Goal: Task Accomplishment & Management: Manage account settings

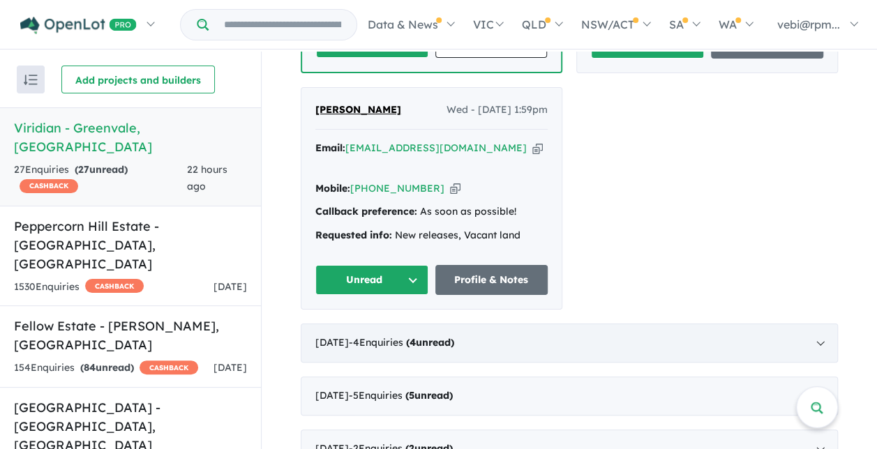
scroll to position [1674, 0]
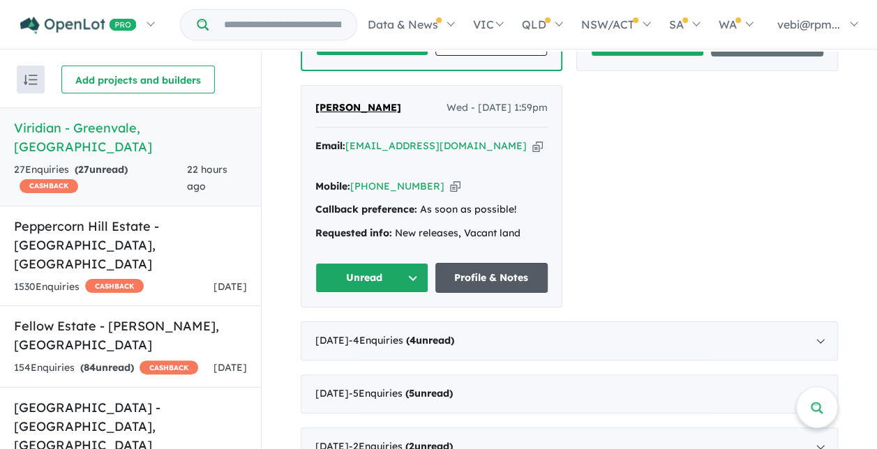
click at [448, 263] on link "Profile & Notes" at bounding box center [491, 278] width 113 height 30
click at [405, 263] on button "Unread" at bounding box center [371, 278] width 113 height 30
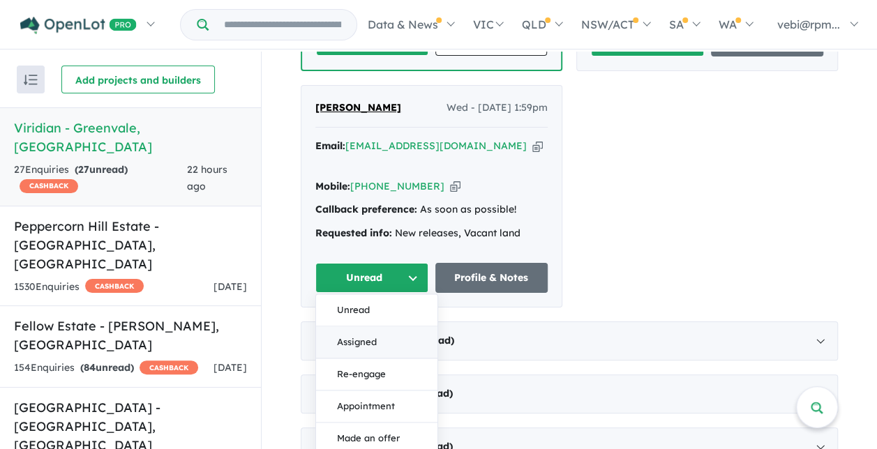
click at [388, 327] on button "Assigned" at bounding box center [376, 343] width 121 height 32
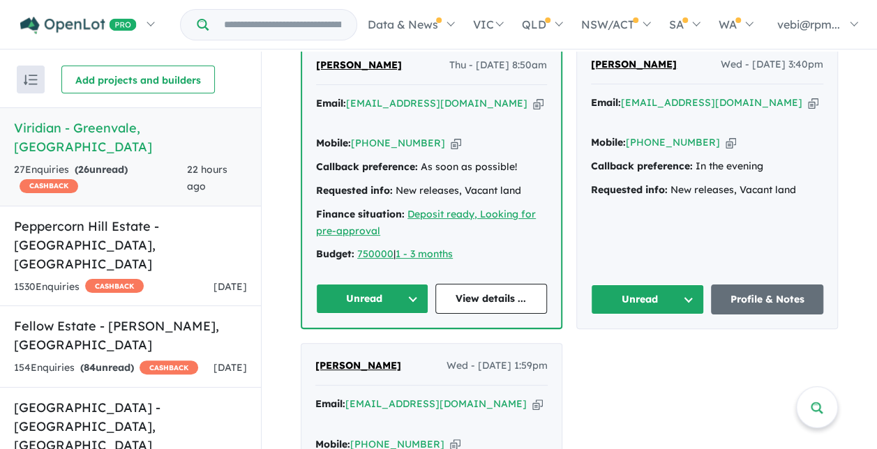
scroll to position [1395, 0]
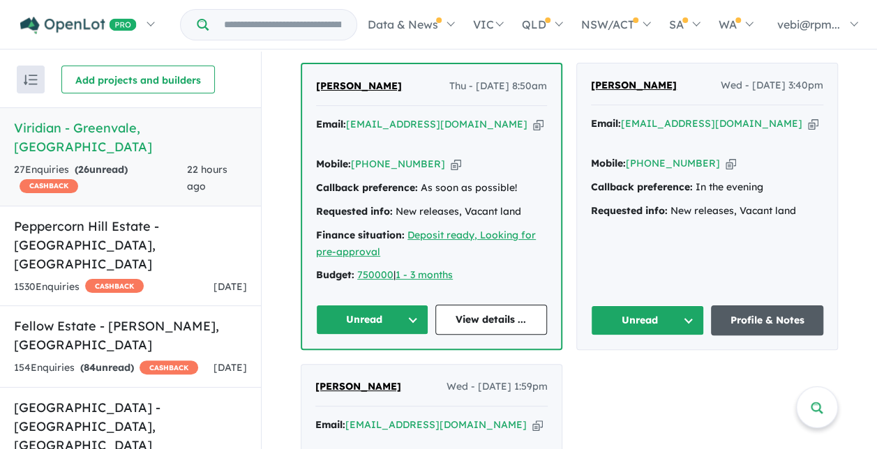
click at [735, 306] on link "Profile & Notes" at bounding box center [767, 321] width 113 height 30
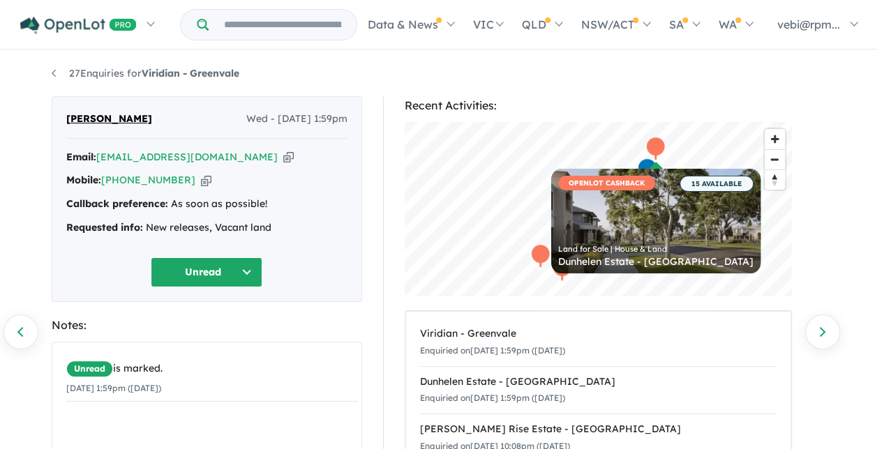
click at [215, 269] on button "Unread" at bounding box center [207, 272] width 112 height 30
click at [218, 333] on button "Assigned" at bounding box center [211, 337] width 121 height 32
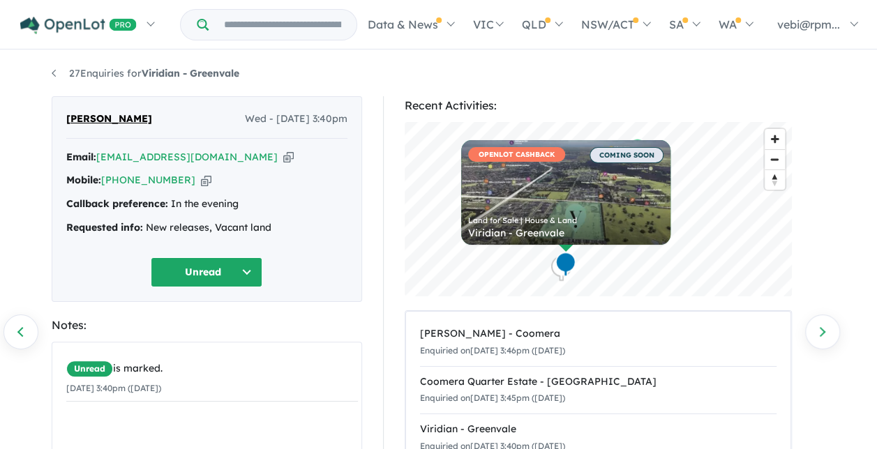
click at [257, 266] on button "Unread" at bounding box center [207, 272] width 112 height 30
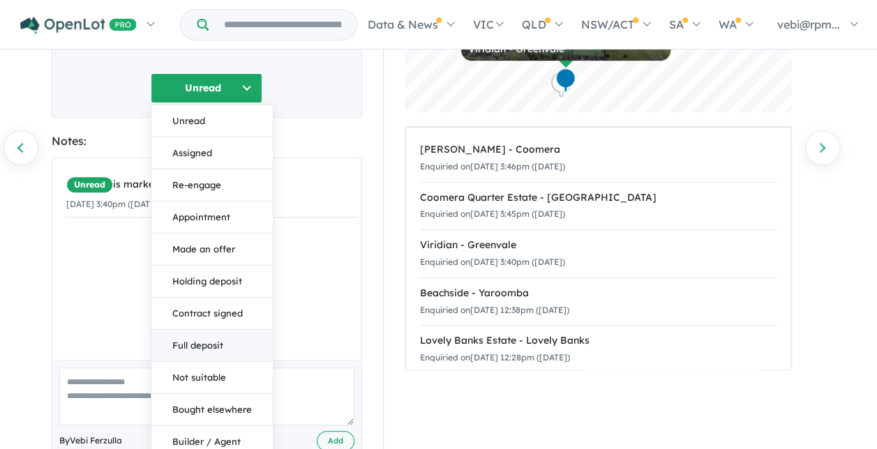
scroll to position [253, 0]
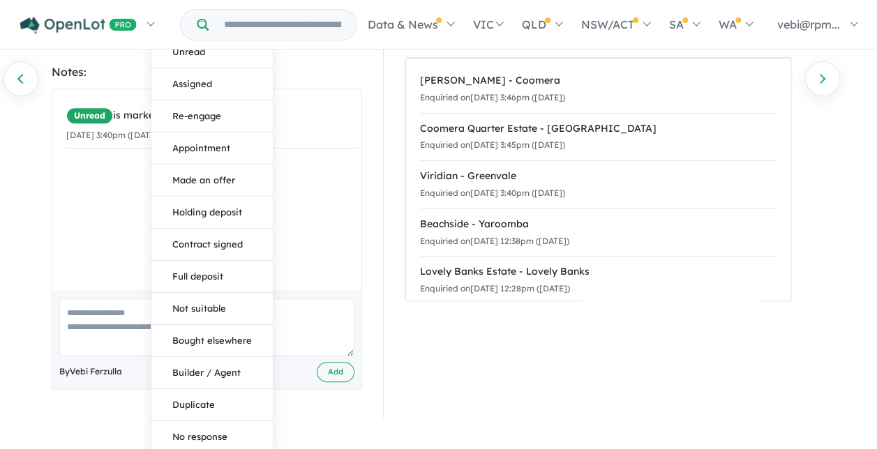
click at [307, 229] on div "Unread is marked. 01/10/2025 3:40pm (Wednesday)" at bounding box center [211, 195] width 319 height 212
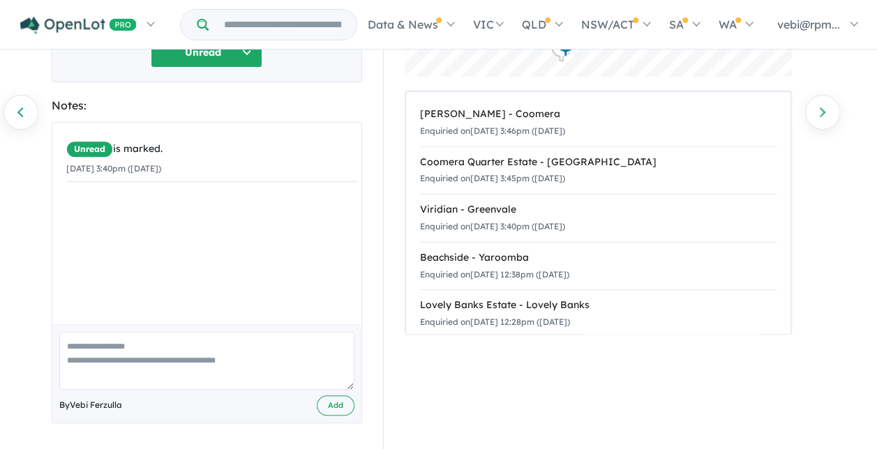
scroll to position [80, 0]
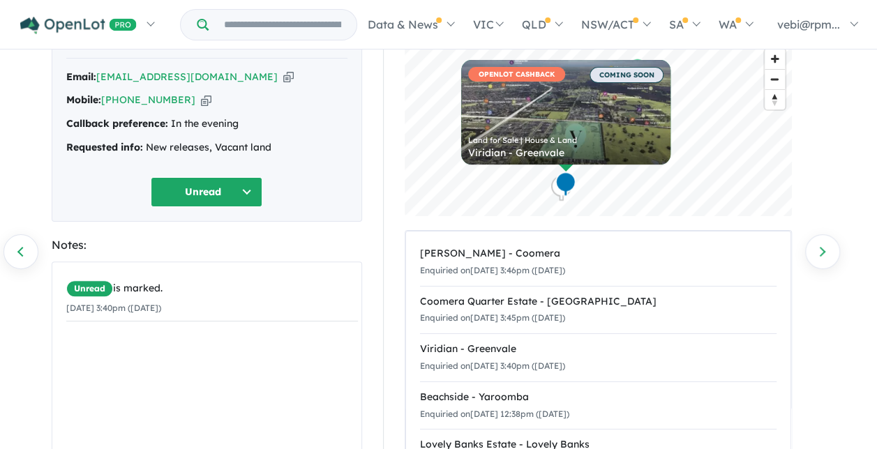
click at [245, 187] on button "Unread" at bounding box center [207, 192] width 112 height 30
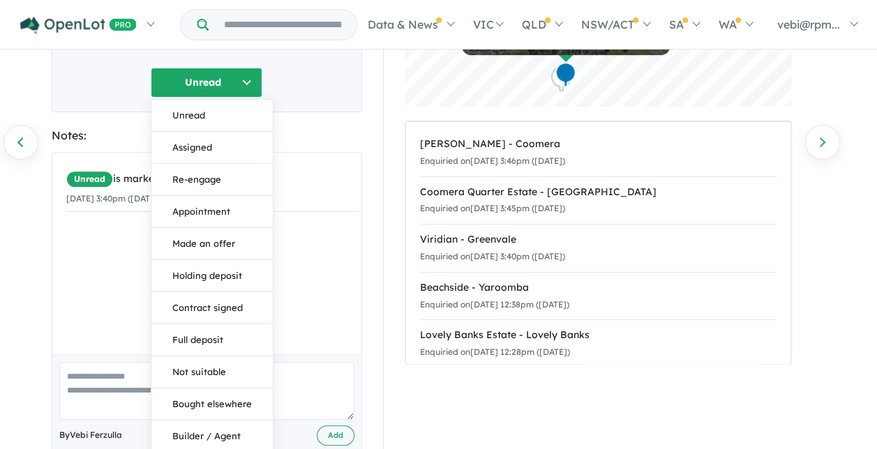
scroll to position [114, 0]
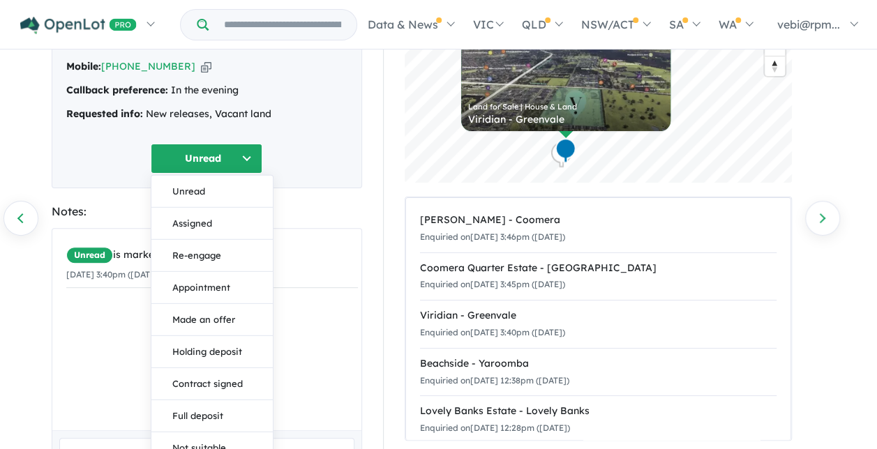
click at [140, 163] on div "Unread Unread Assigned Re-engage Appointment Made an offer Holding deposit Cont…" at bounding box center [206, 159] width 281 height 30
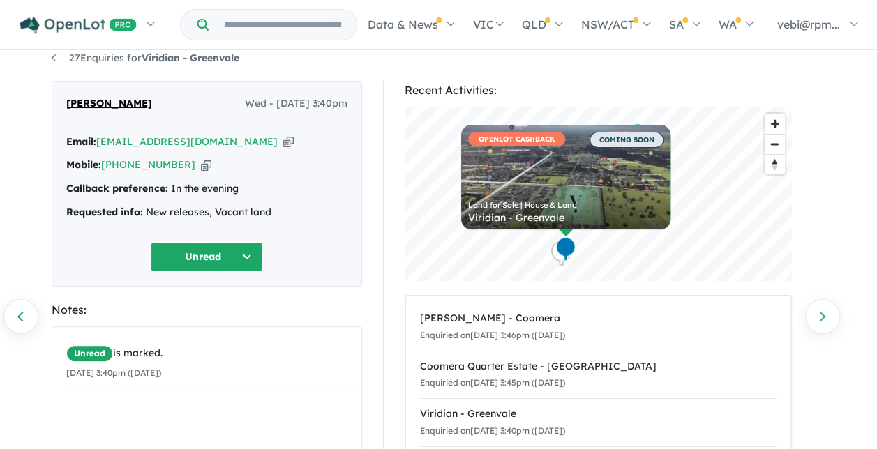
scroll to position [0, 0]
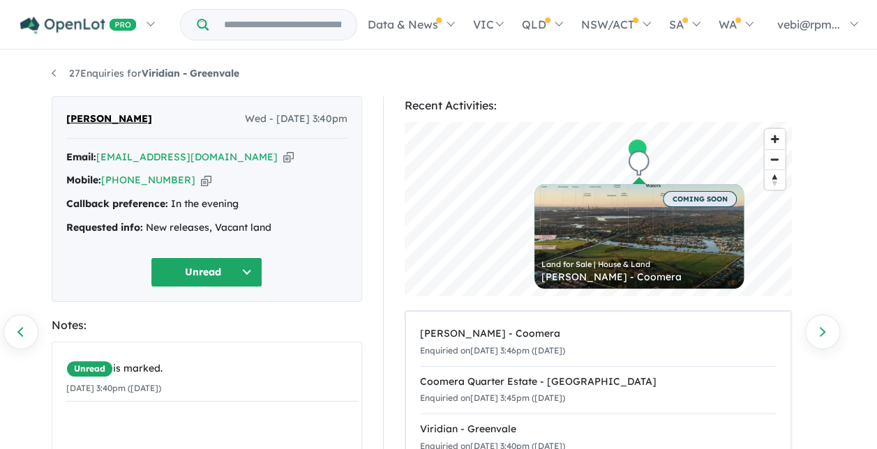
click at [663, 66] on ul "27 Enquiries for Viridian - Greenvale" at bounding box center [439, 74] width 774 height 17
click at [250, 273] on button "Unread" at bounding box center [207, 272] width 112 height 30
click at [223, 329] on button "Assigned" at bounding box center [211, 337] width 121 height 32
